Goal: Transaction & Acquisition: Subscribe to service/newsletter

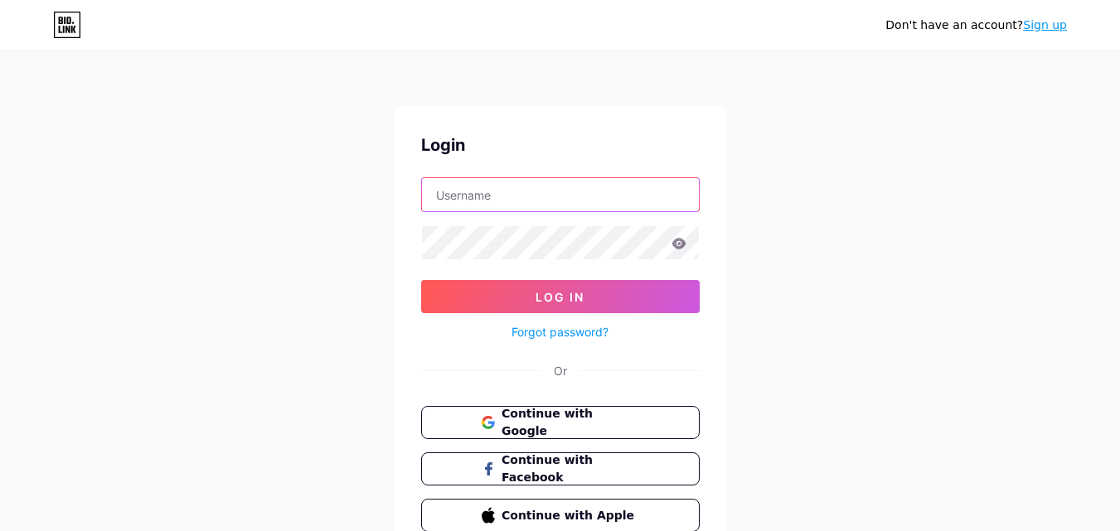
click at [495, 195] on input "text" at bounding box center [560, 194] width 277 height 33
click at [541, 423] on span "Continue with Google" at bounding box center [570, 423] width 138 height 36
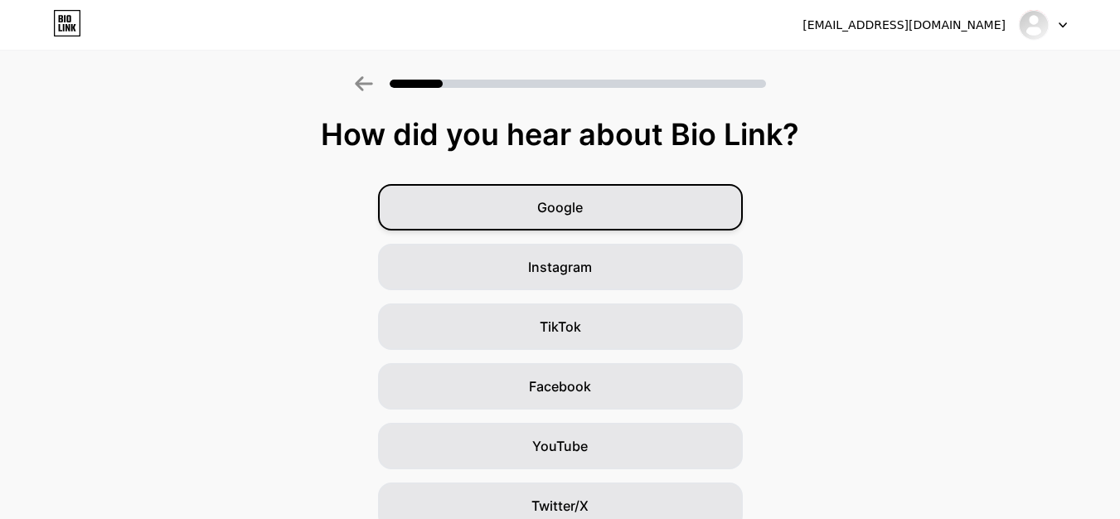
click at [614, 216] on div "Google" at bounding box center [560, 207] width 365 height 46
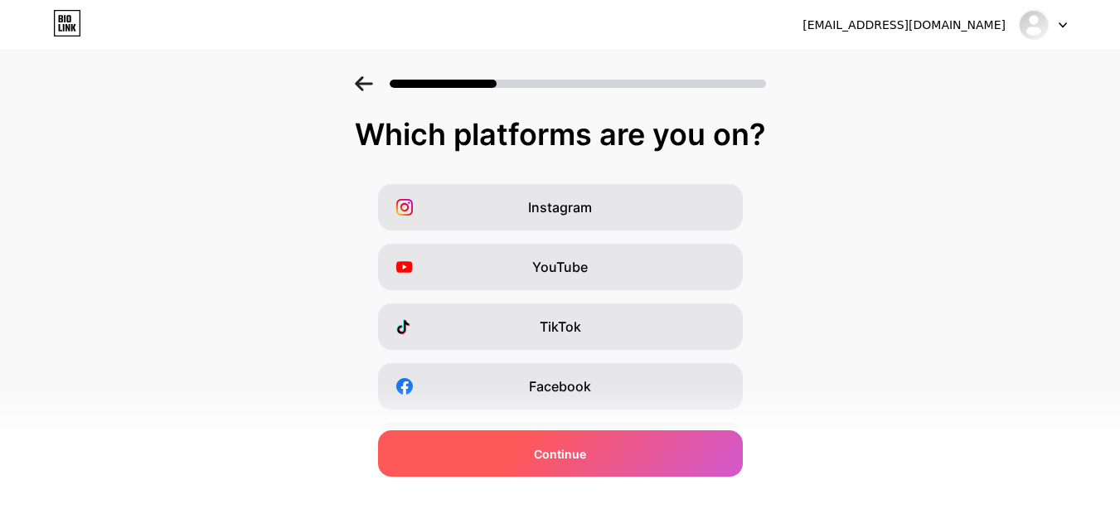
click at [580, 468] on div "Continue" at bounding box center [560, 453] width 365 height 46
click at [584, 459] on span "Continue" at bounding box center [560, 453] width 52 height 17
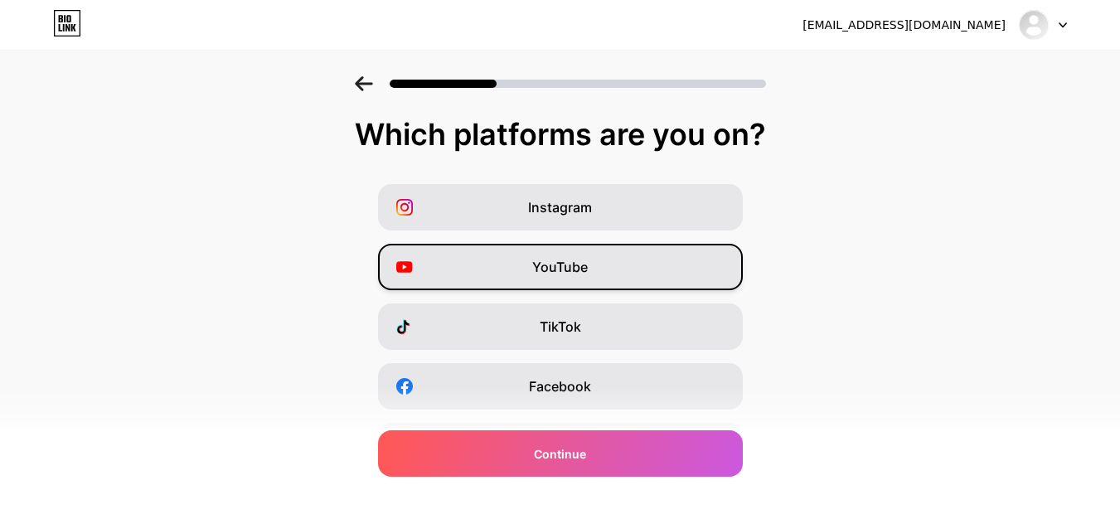
click at [580, 260] on span "YouTube" at bounding box center [560, 267] width 56 height 20
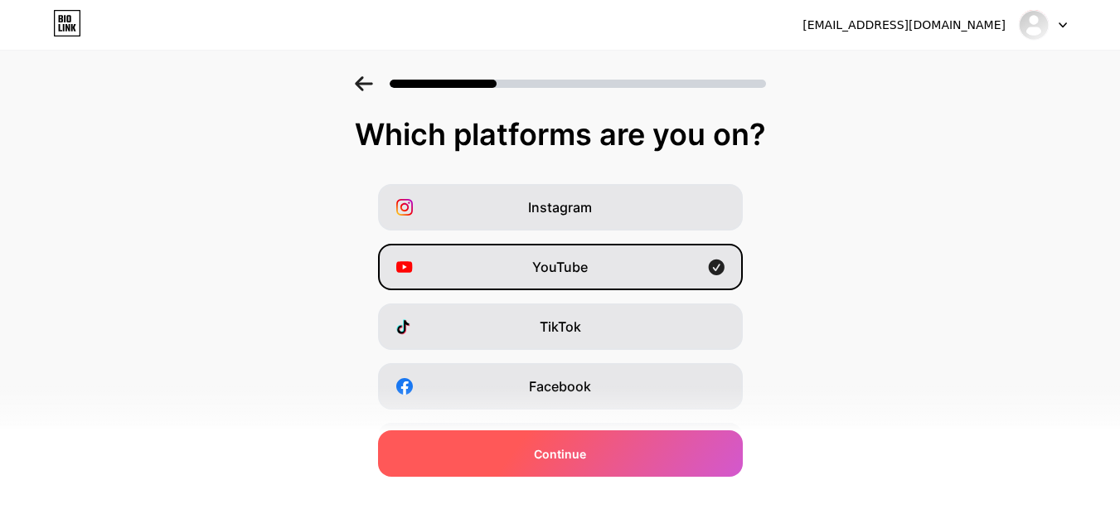
click at [579, 445] on span "Continue" at bounding box center [560, 453] width 52 height 17
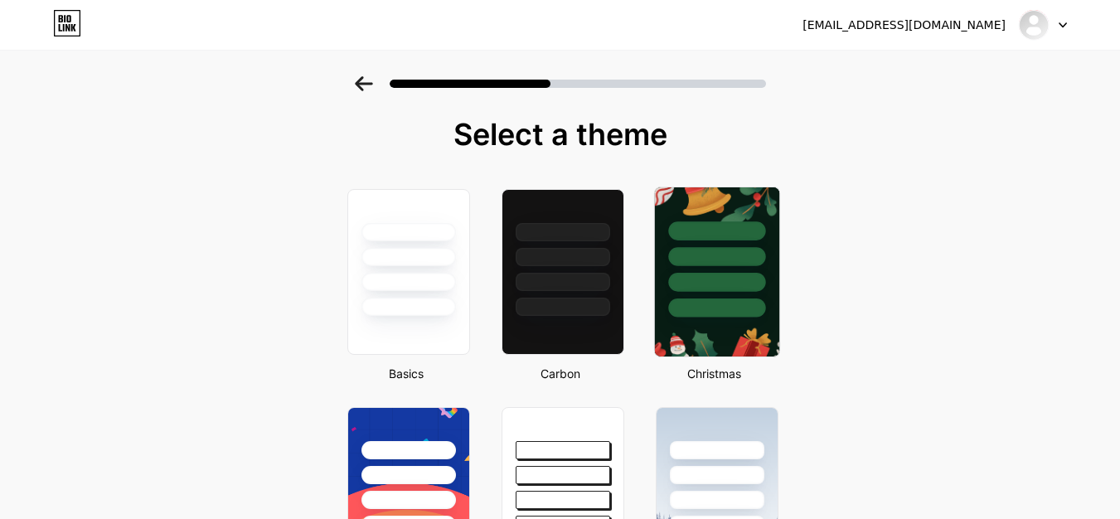
click at [695, 282] on div at bounding box center [716, 282] width 97 height 19
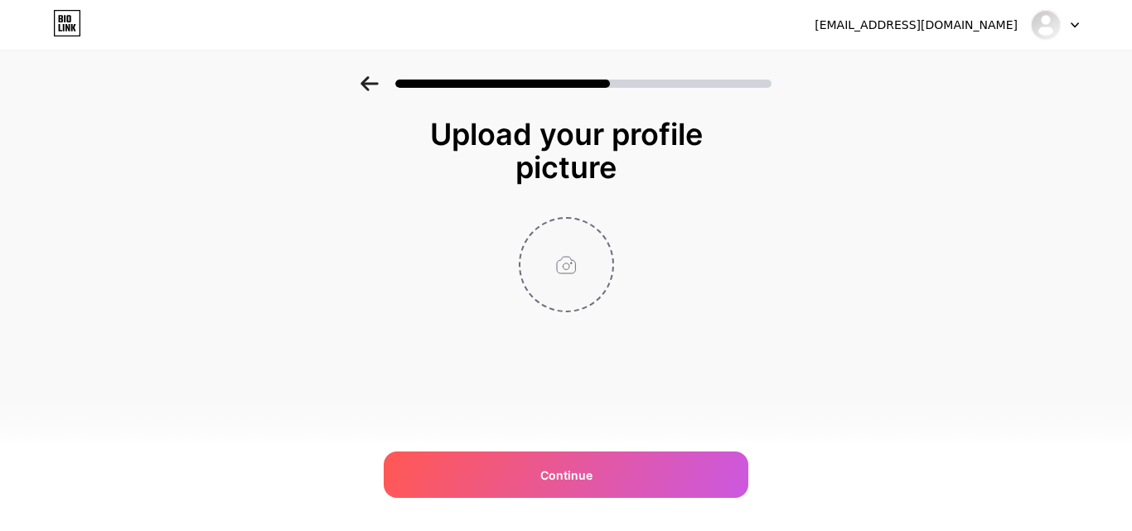
click at [574, 246] on input "file" at bounding box center [567, 265] width 92 height 92
type input "C:\fakepath\Bhavya Koshti.jpg"
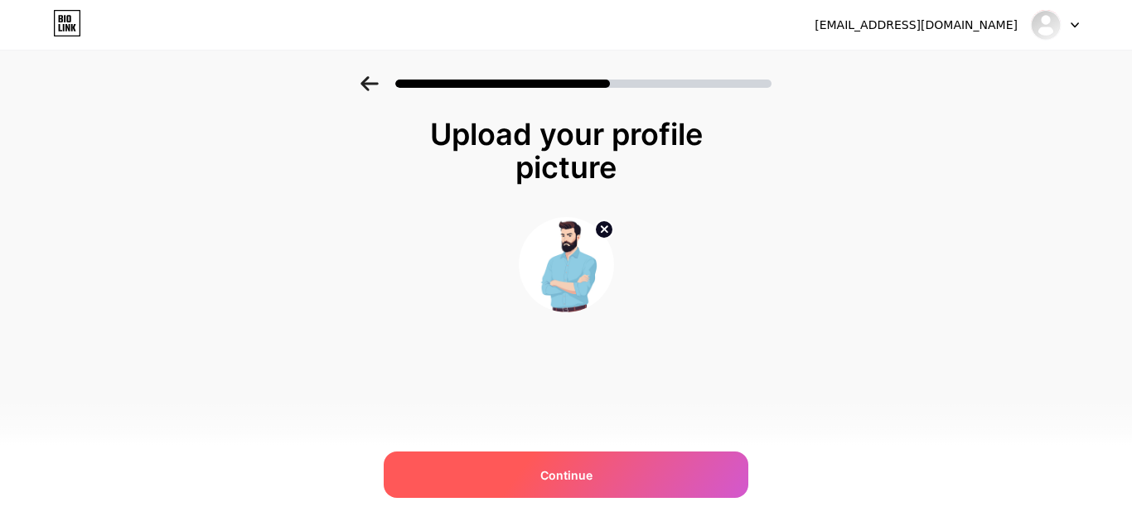
click at [559, 477] on span "Continue" at bounding box center [566, 475] width 52 height 17
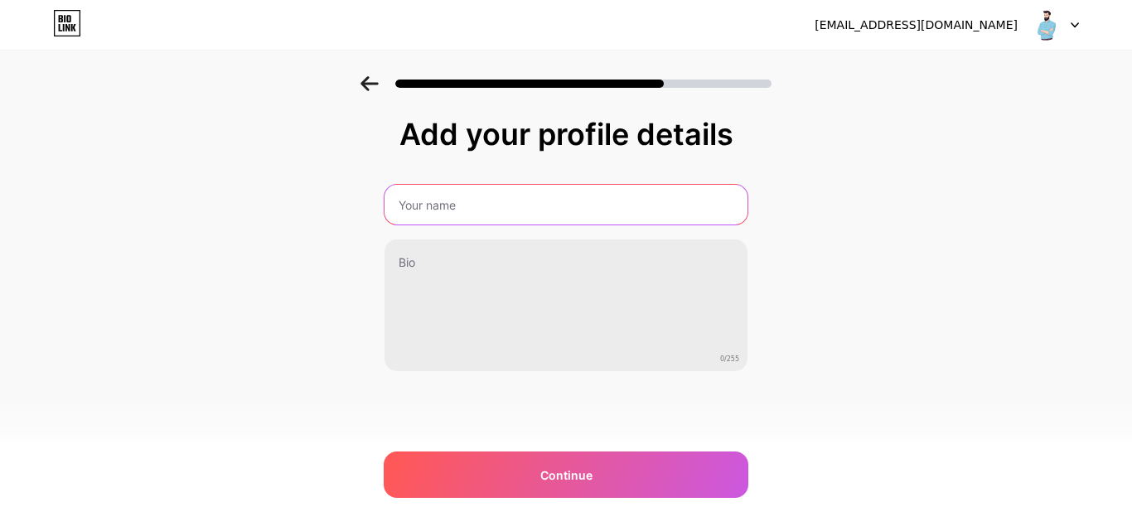
click at [440, 216] on input "text" at bounding box center [566, 205] width 363 height 40
type input "Bhavya Koshti"
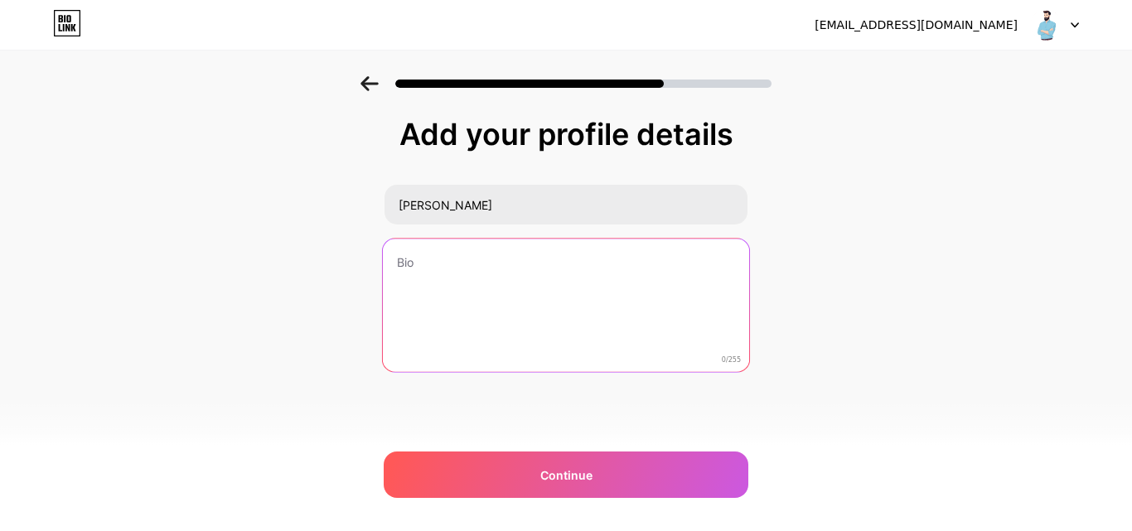
click at [446, 276] on textarea at bounding box center [566, 306] width 366 height 135
type textarea "i"
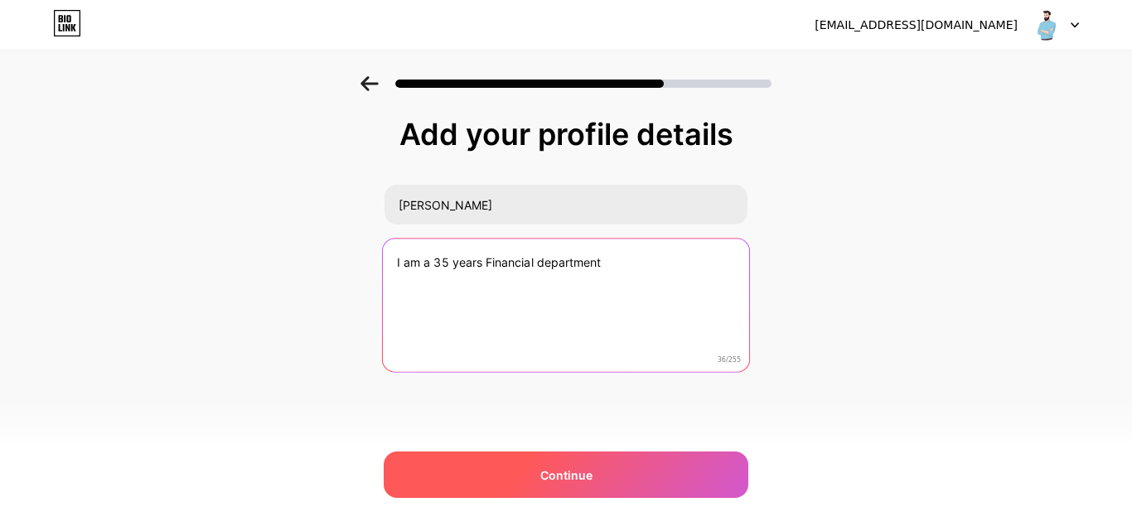
type textarea "I am a 35 years Financial department"
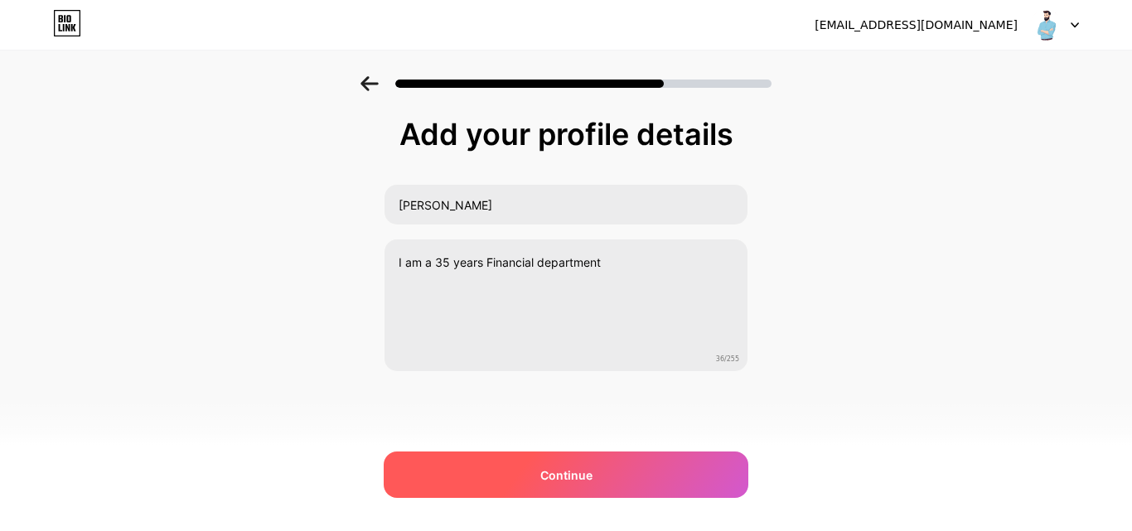
click at [447, 487] on div "Continue" at bounding box center [566, 475] width 365 height 46
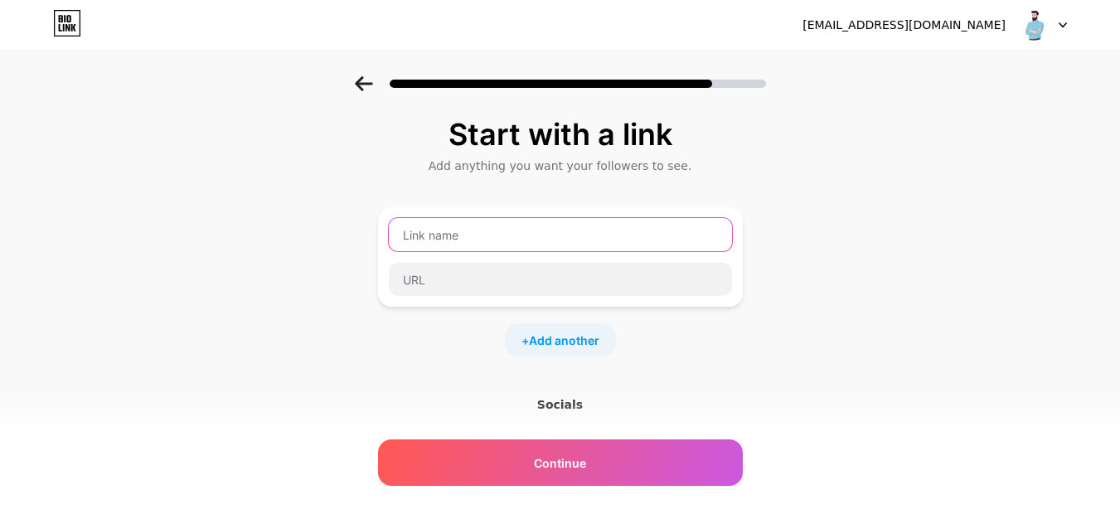
click at [485, 234] on input "text" at bounding box center [560, 234] width 343 height 33
type input "Lenden"
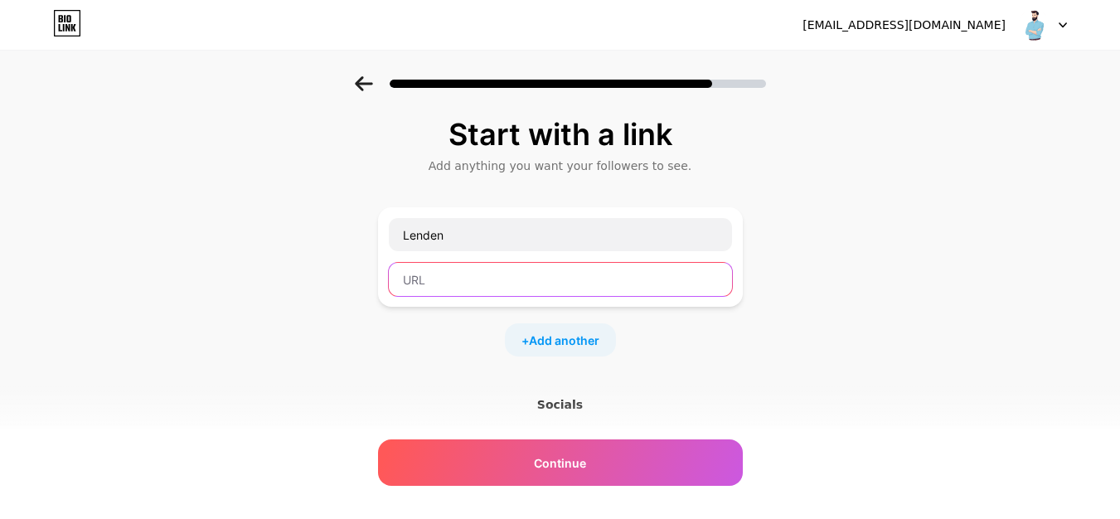
click at [462, 287] on input "text" at bounding box center [560, 279] width 343 height 33
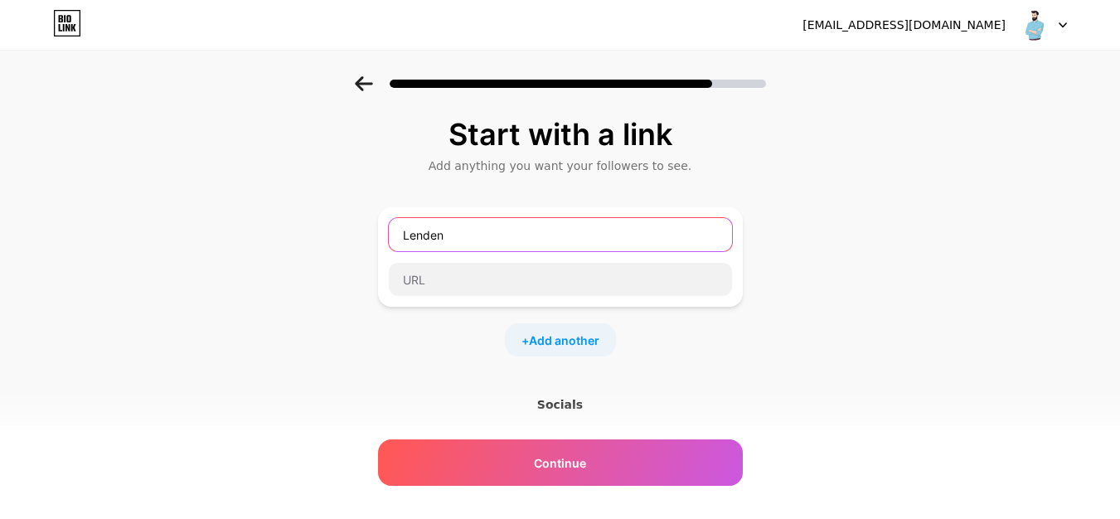
click at [458, 240] on input "Lenden" at bounding box center [560, 234] width 343 height 33
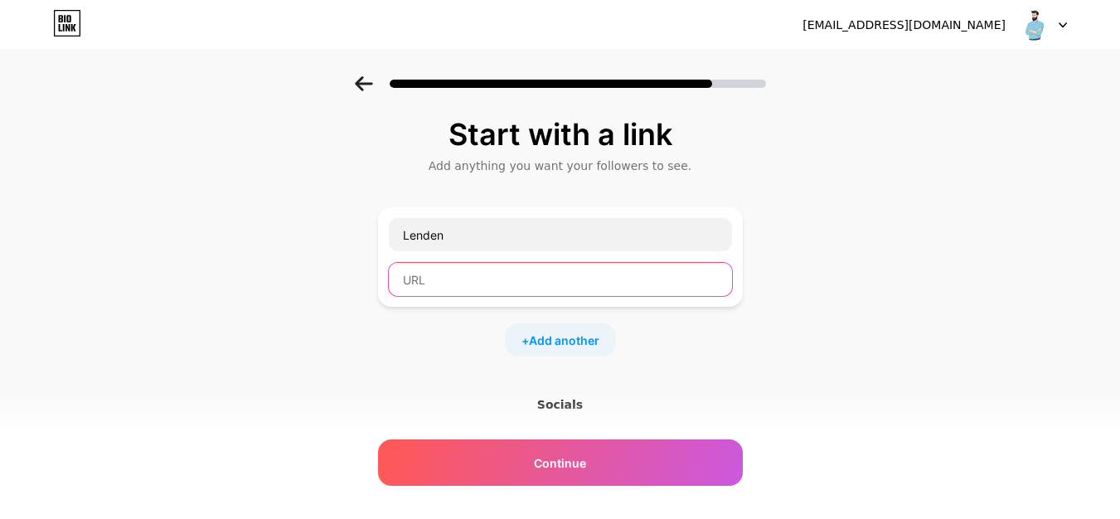
click at [449, 274] on input "text" at bounding box center [560, 279] width 343 height 33
paste input "https://groups.google.com/g/p2plendingIndia/c/V1UcNbz8Djw"
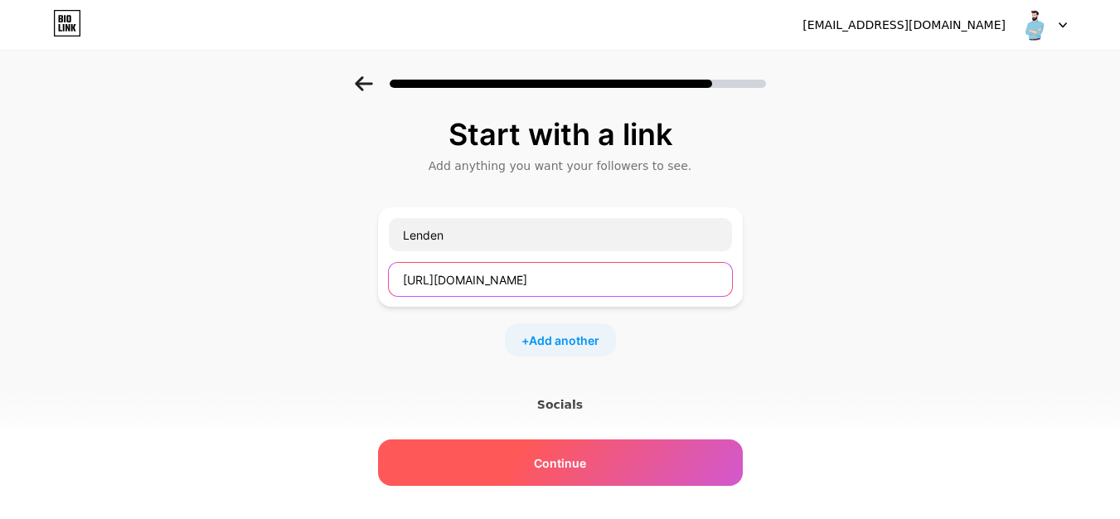
type input "https://groups.google.com/g/p2plendingIndia/c/V1UcNbz8Djw"
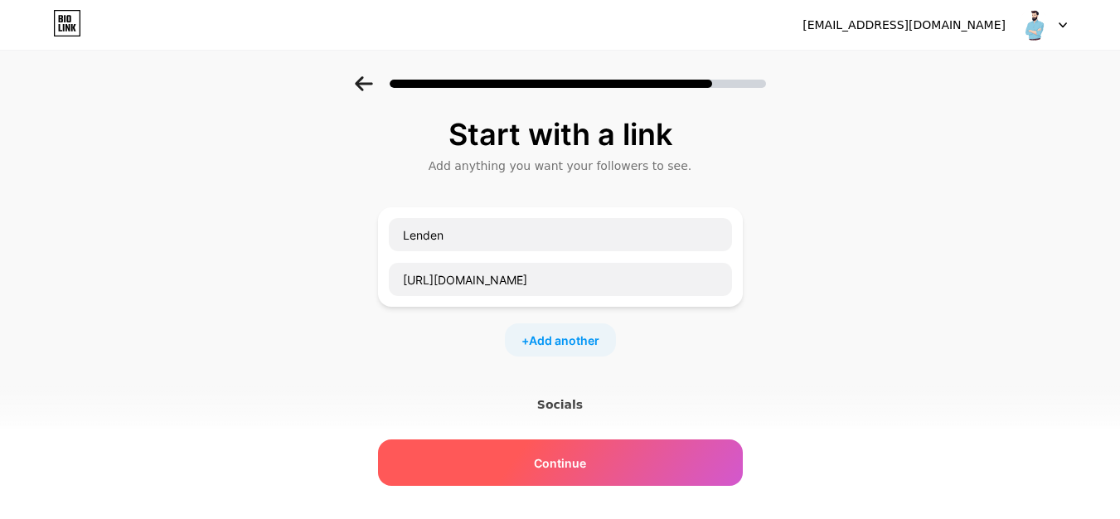
click at [570, 473] on div "Continue" at bounding box center [560, 462] width 365 height 46
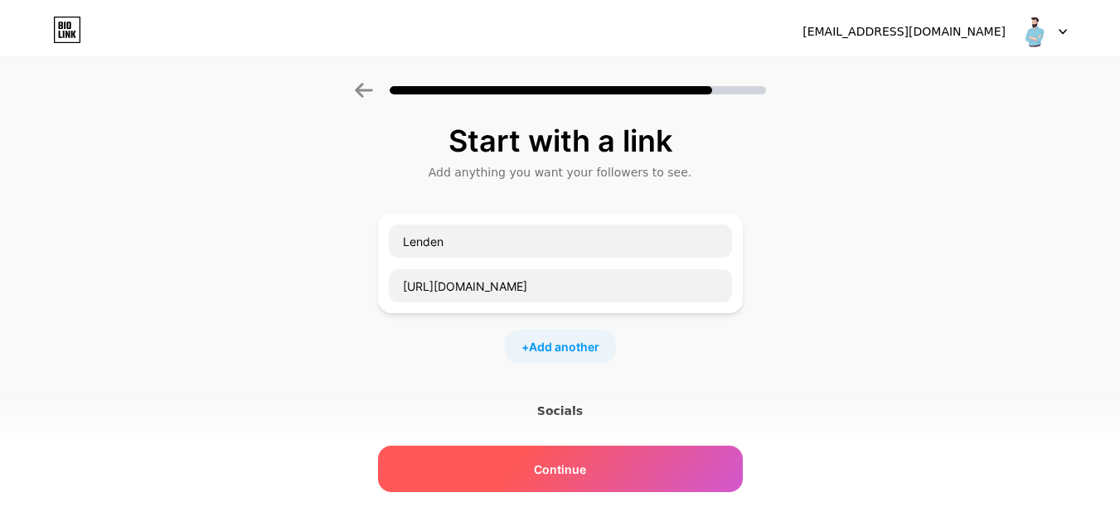
scroll to position [0, 0]
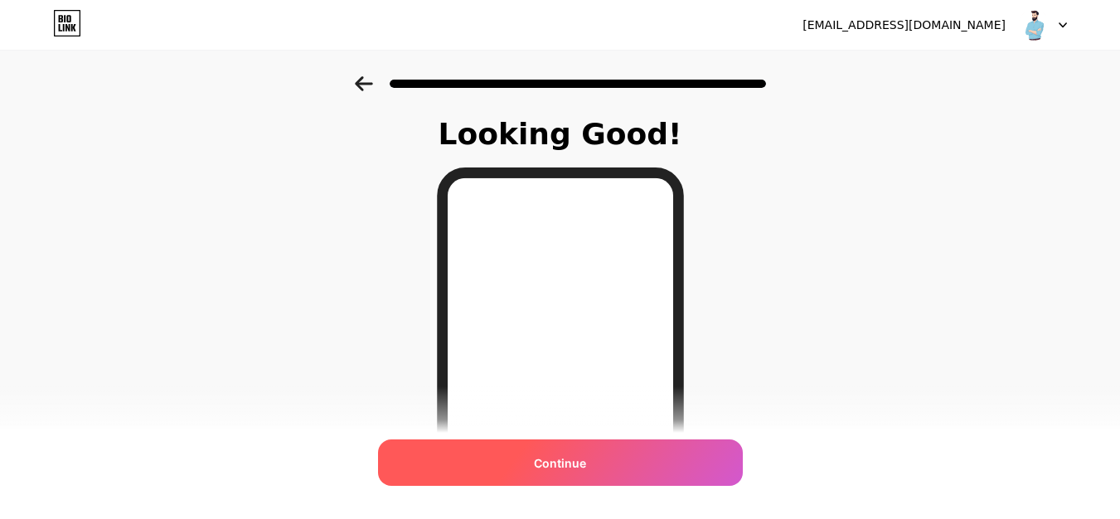
click at [584, 466] on span "Continue" at bounding box center [560, 462] width 52 height 17
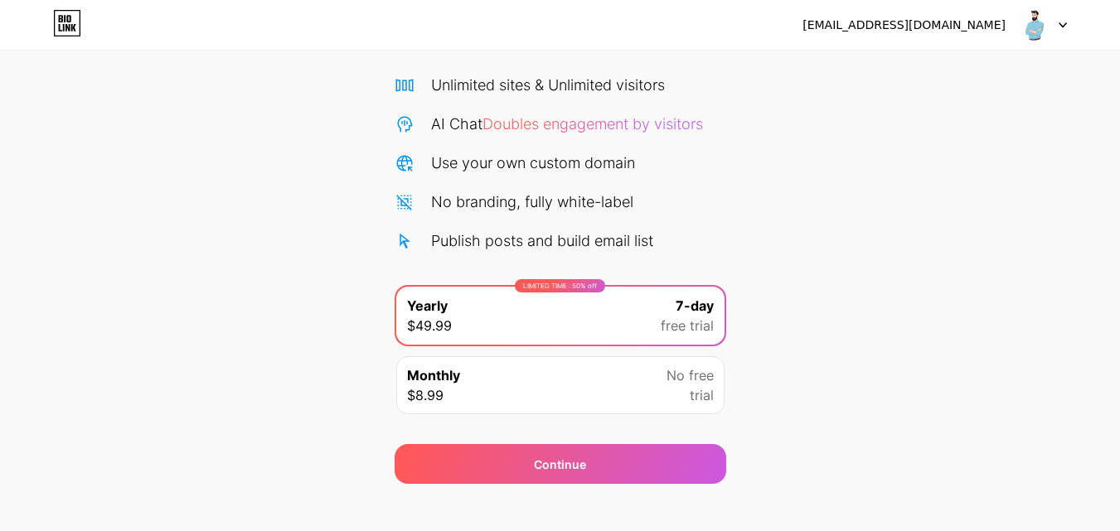
scroll to position [136, 0]
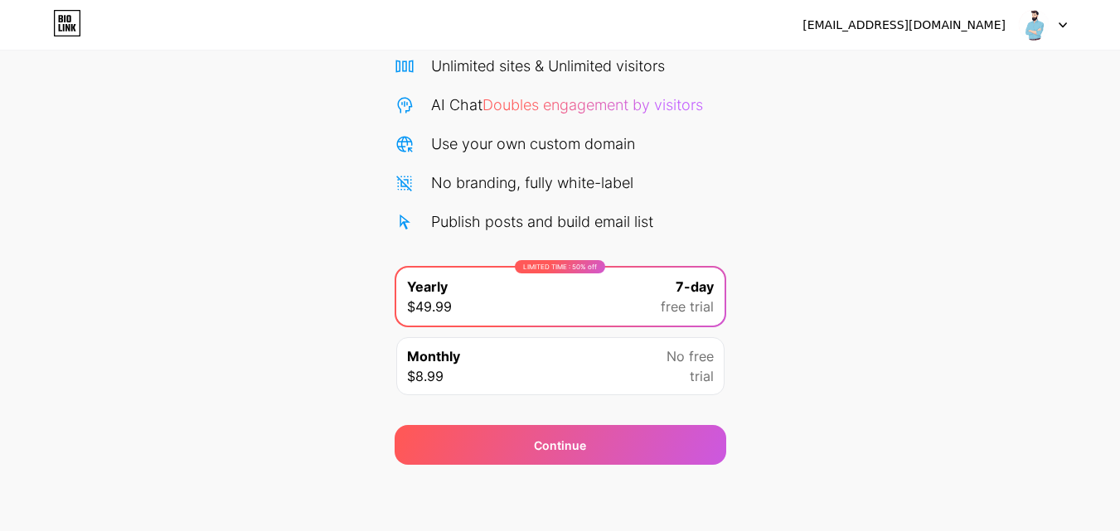
click at [515, 376] on div "Monthly $8.99 No free trial" at bounding box center [560, 366] width 328 height 58
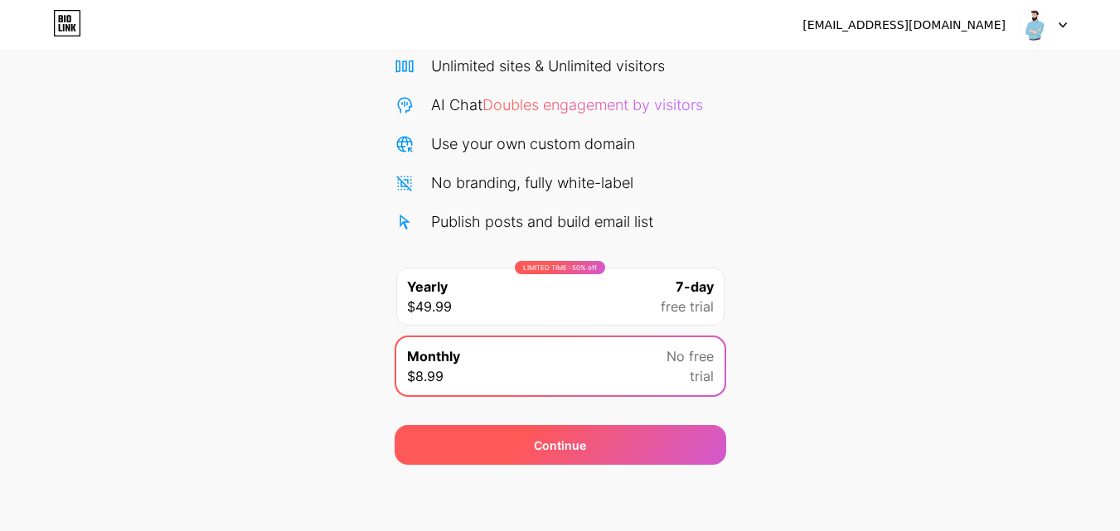
click at [647, 458] on div "Continue" at bounding box center [561, 445] width 332 height 40
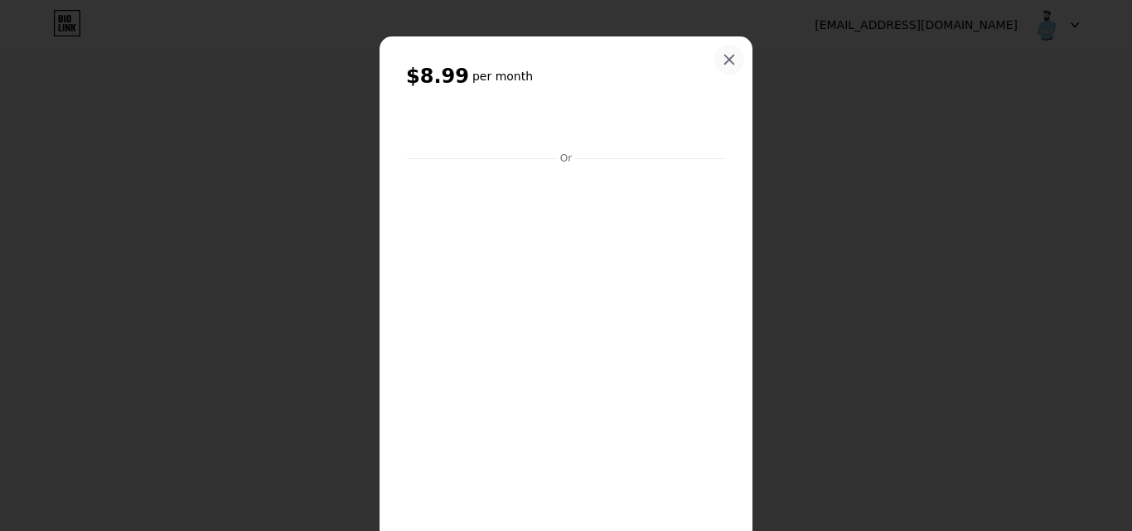
click at [723, 53] on icon at bounding box center [729, 59] width 13 height 13
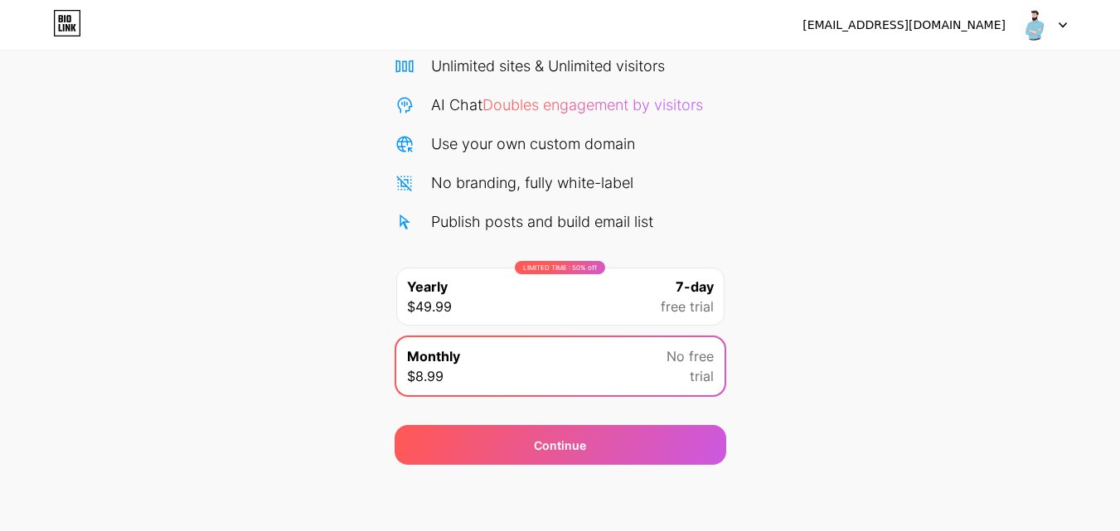
click at [1055, 18] on div at bounding box center [1043, 25] width 48 height 30
click at [1032, 94] on div "Start your 7 day free trial Cancel anytime. We will send you an email 2 days be…" at bounding box center [560, 202] width 1120 height 525
click at [62, 17] on icon at bounding box center [61, 18] width 4 height 7
